Goal: Information Seeking & Learning: Learn about a topic

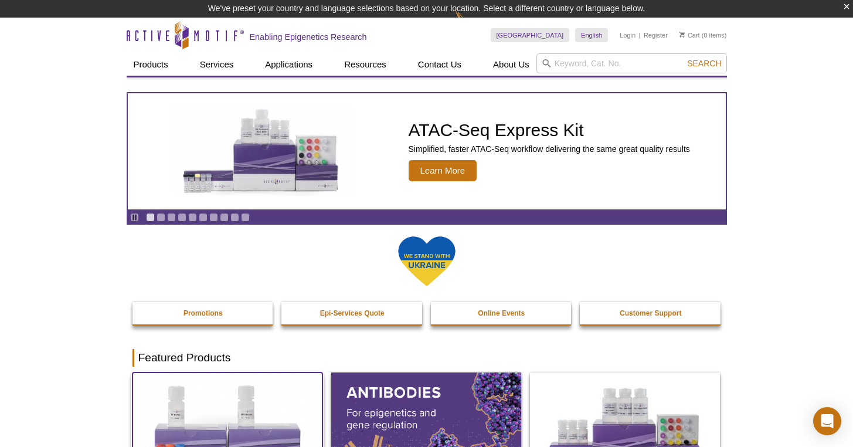
click at [195, 390] on img at bounding box center [227, 429] width 190 height 115
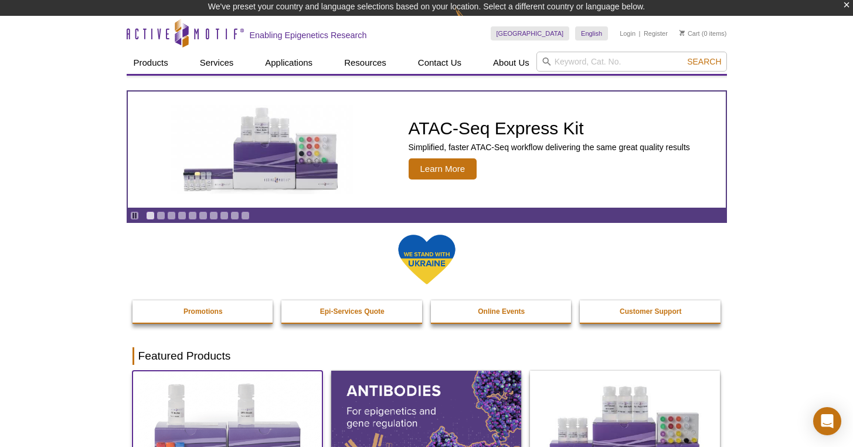
scroll to position [2, 0]
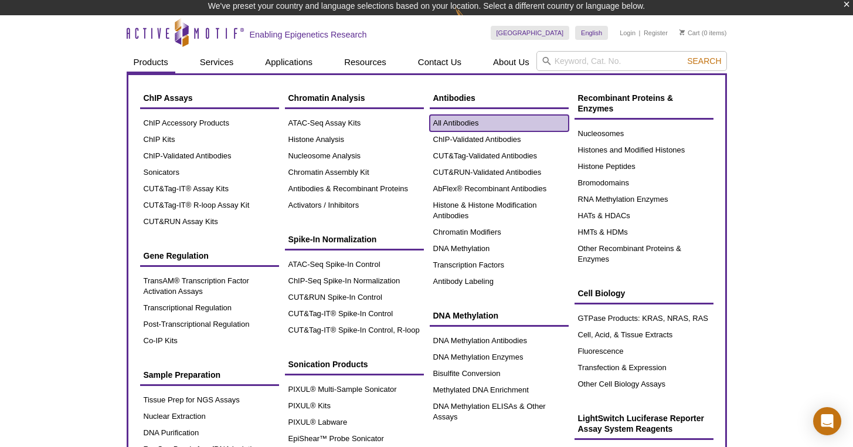
click at [448, 124] on link "All Antibodies" at bounding box center [499, 123] width 139 height 16
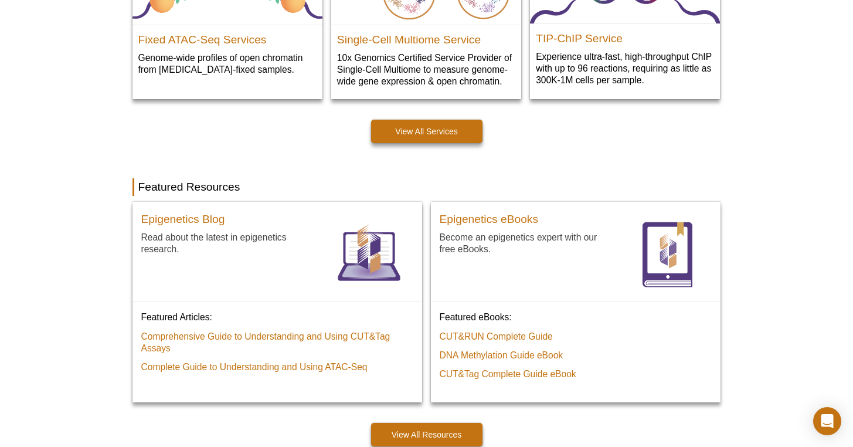
click at [849, 155] on div "Active Motif Logo Enabling Epigenetics Research 0 Search Skip to content Active…" at bounding box center [426, 215] width 853 height 1907
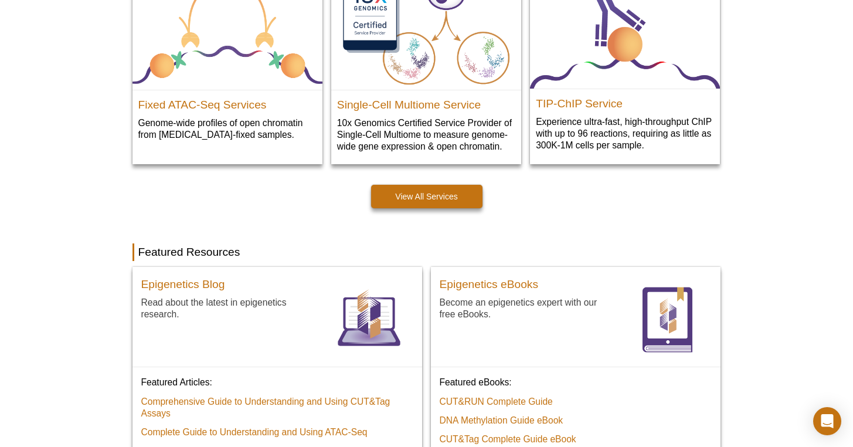
scroll to position [118, 0]
